Goal: Navigation & Orientation: Find specific page/section

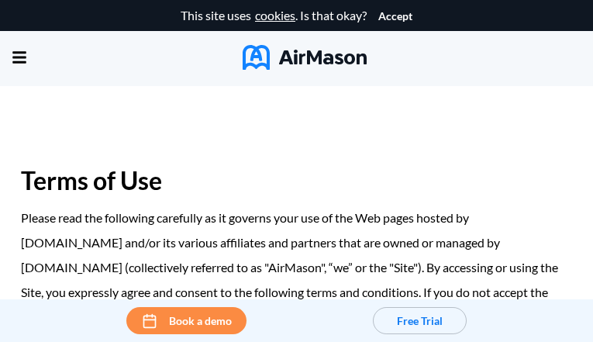
click at [296, 54] on img at bounding box center [305, 57] width 124 height 25
click at [296, 16] on div "This site uses cookies . Is that okay?" at bounding box center [274, 15] width 186 height 31
